Goal: Obtain resource: Obtain resource

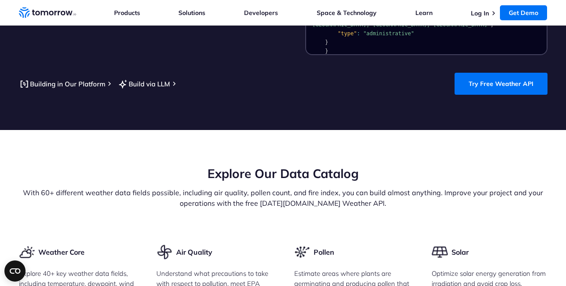
scroll to position [900, 0]
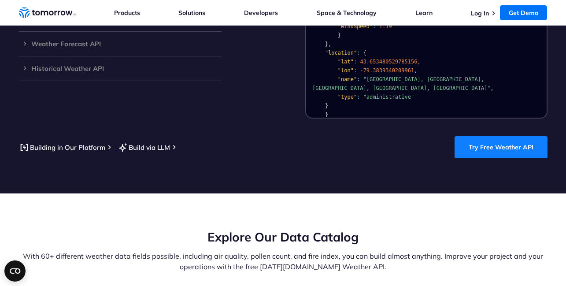
click at [480, 142] on link "Try Free Weather API" at bounding box center [501, 147] width 93 height 22
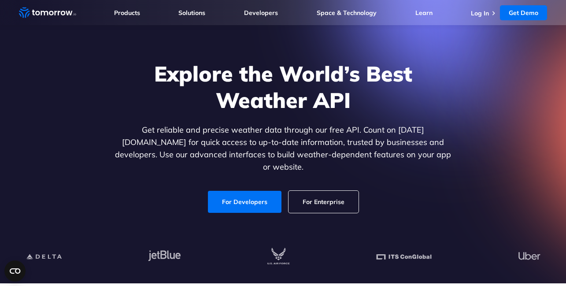
scroll to position [53, 0]
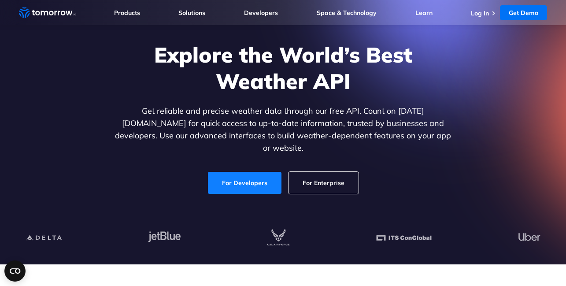
click at [268, 175] on link "For Developers" at bounding box center [245, 183] width 74 height 22
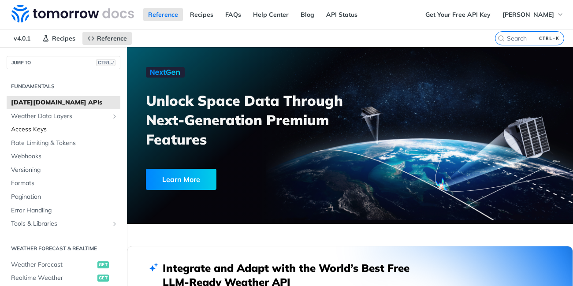
click at [27, 127] on span "Access Keys" at bounding box center [64, 129] width 107 height 9
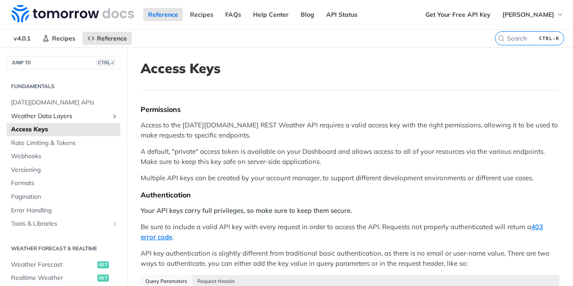
click at [43, 116] on span "Weather Data Layers" at bounding box center [60, 116] width 98 height 9
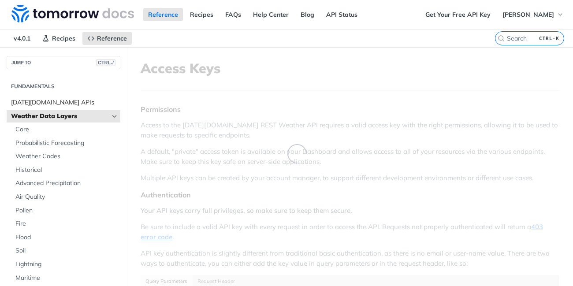
click at [41, 103] on span "Tomorrow.io APIs" at bounding box center [64, 102] width 107 height 9
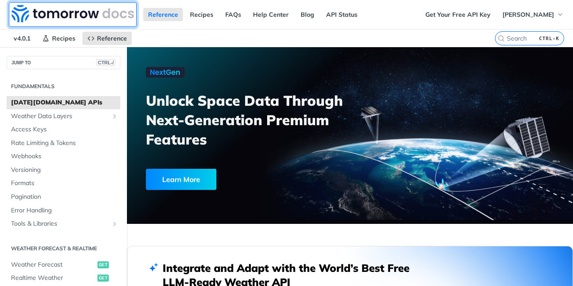
click at [56, 15] on img at bounding box center [72, 14] width 123 height 18
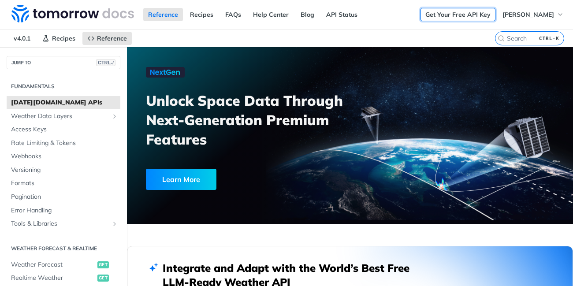
click at [471, 14] on link "Get Your Free API Key" at bounding box center [457, 14] width 75 height 13
